Goal: Transaction & Acquisition: Book appointment/travel/reservation

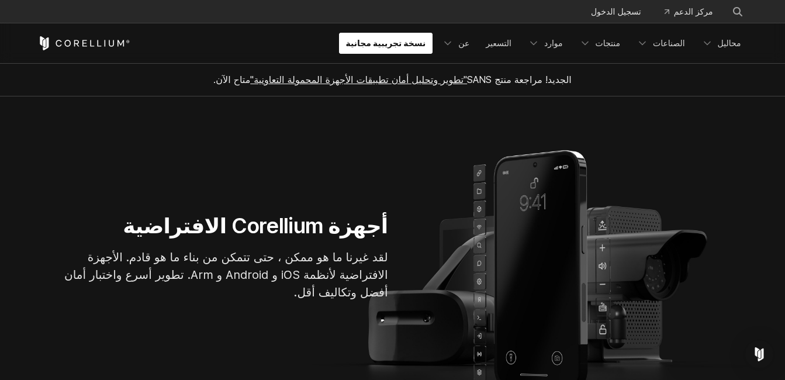
click at [402, 51] on link "نسخة تجريبية مجانية" at bounding box center [386, 43] width 94 height 21
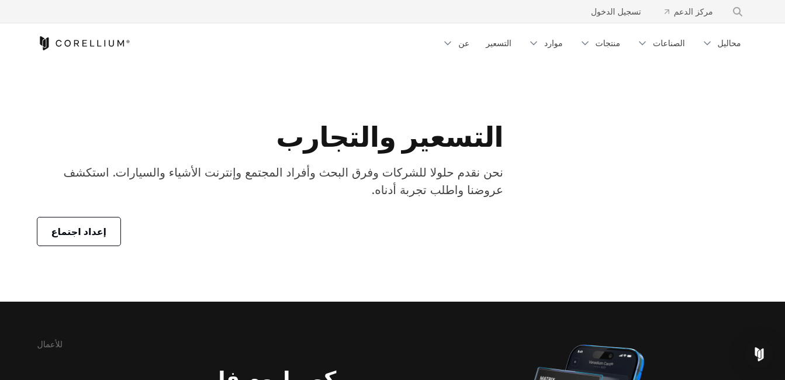
click at [87, 241] on link "إعداد اجتماع" at bounding box center [79, 231] width 84 height 28
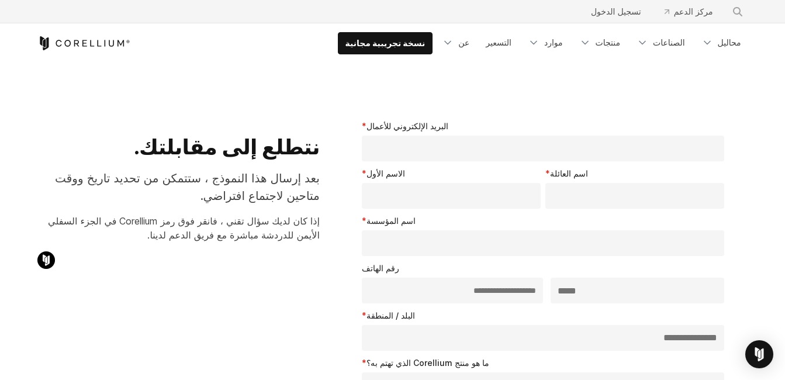
select select "**"
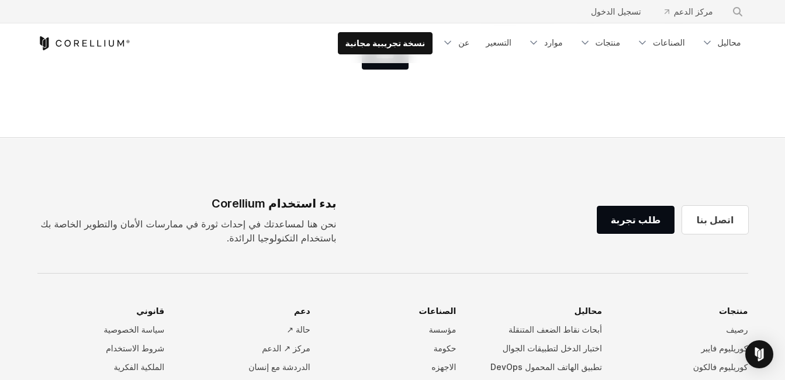
scroll to position [818, 0]
